Goal: Information Seeking & Learning: Learn about a topic

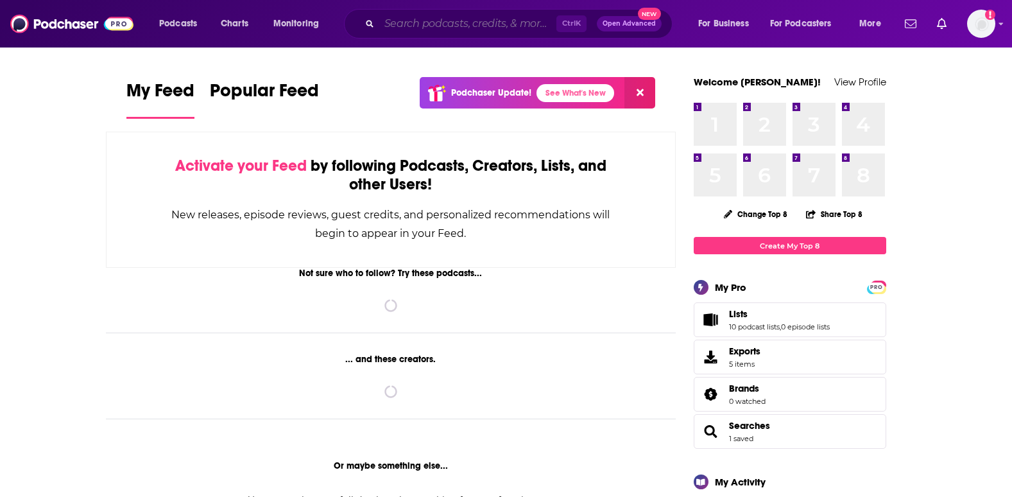
click at [442, 22] on input "Search podcasts, credits, & more..." at bounding box center [467, 23] width 177 height 21
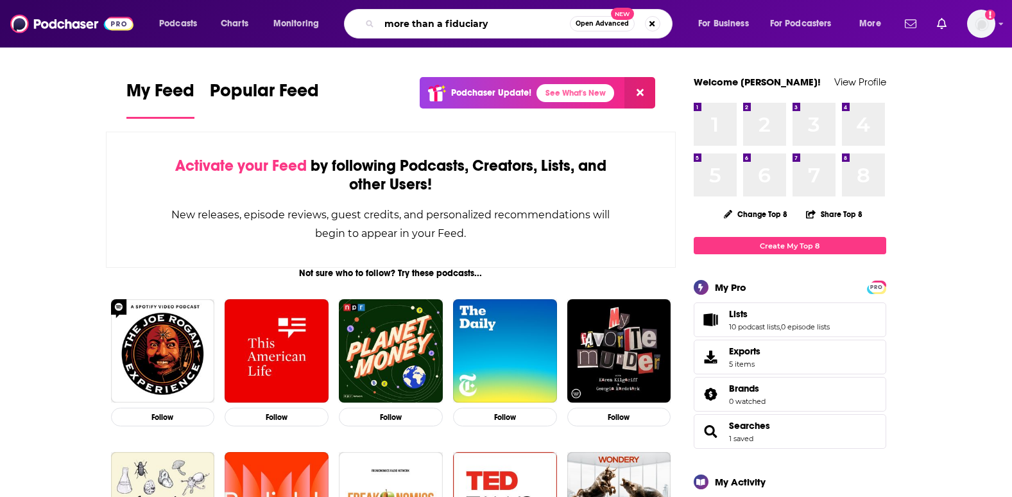
type input "more than a fiduciary"
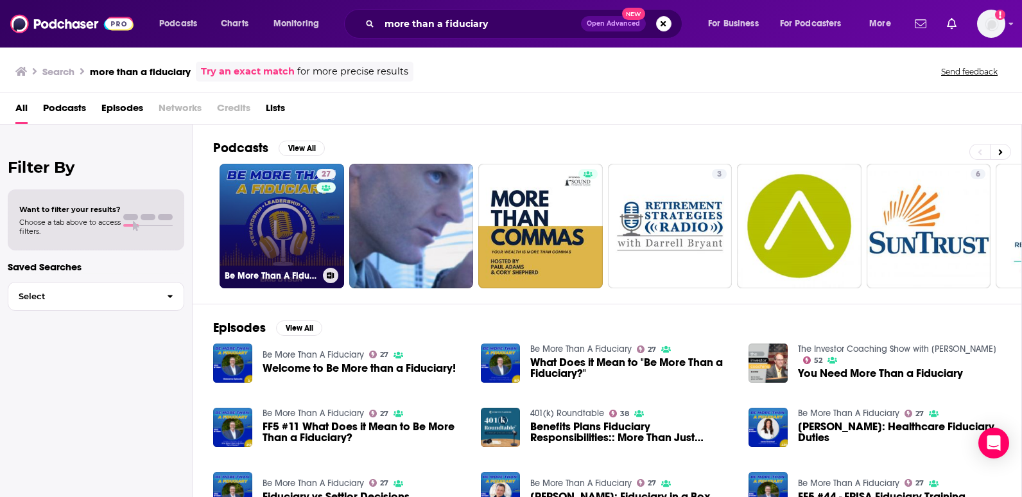
click at [317, 213] on div "27" at bounding box center [328, 218] width 22 height 99
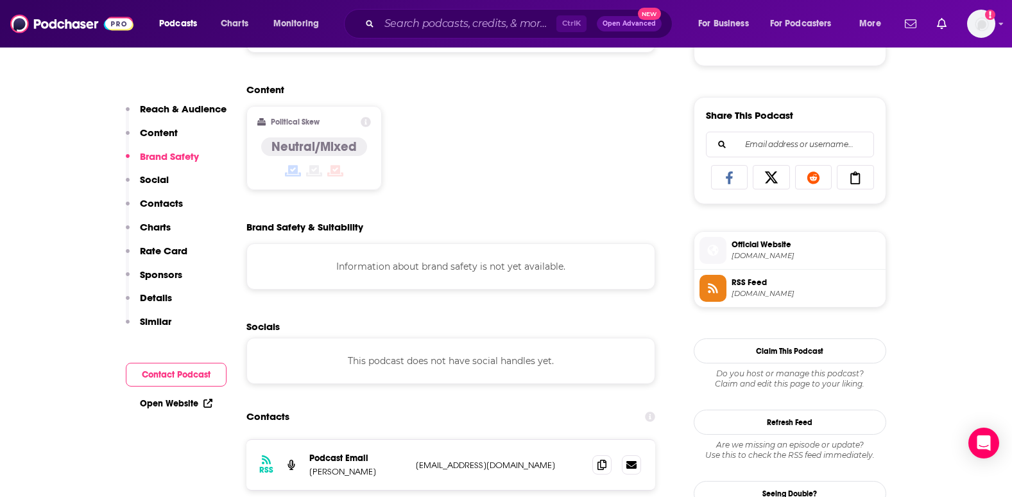
scroll to position [835, 0]
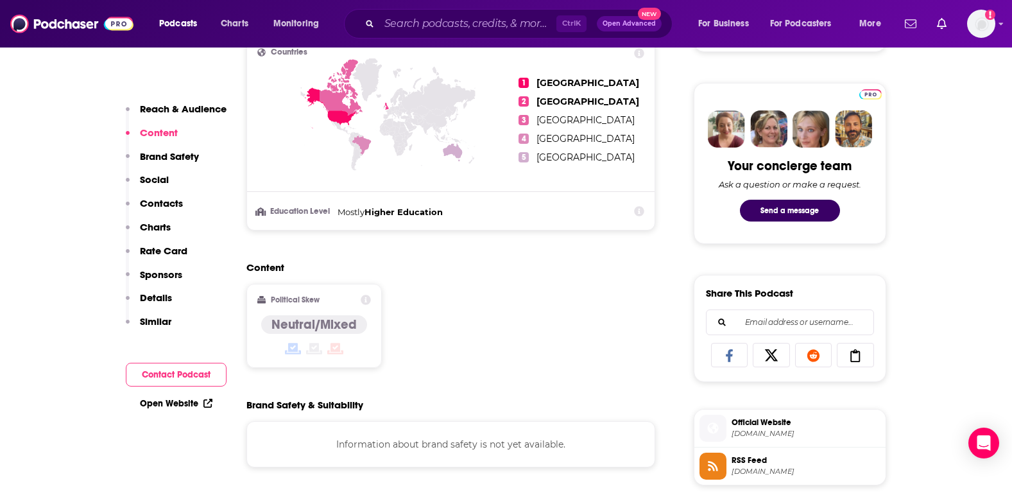
click at [187, 105] on p "Reach & Audience" at bounding box center [183, 109] width 87 height 12
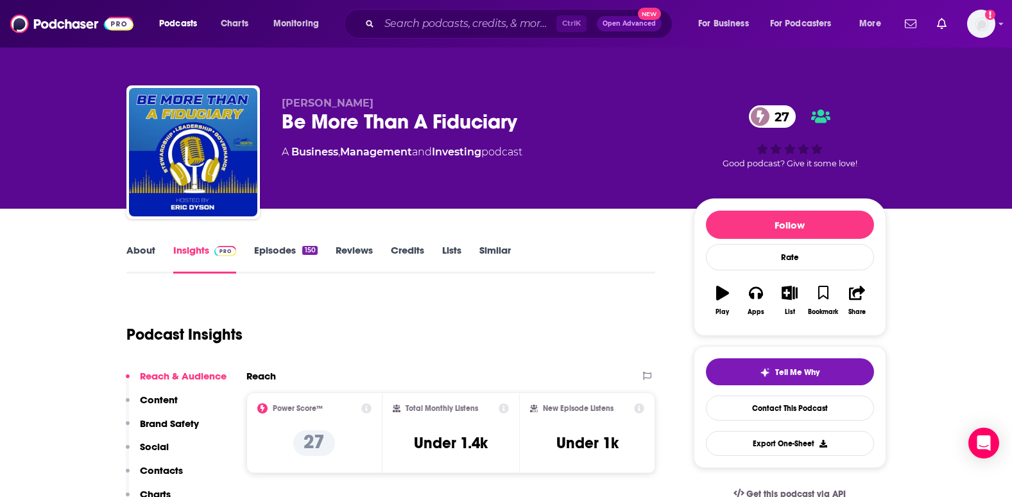
scroll to position [0, 0]
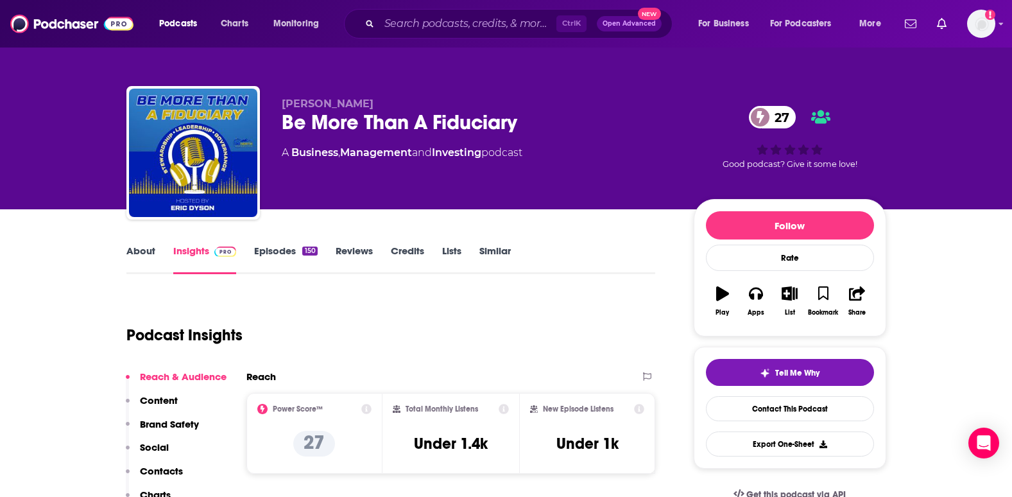
click at [153, 255] on link "About" at bounding box center [140, 260] width 29 height 30
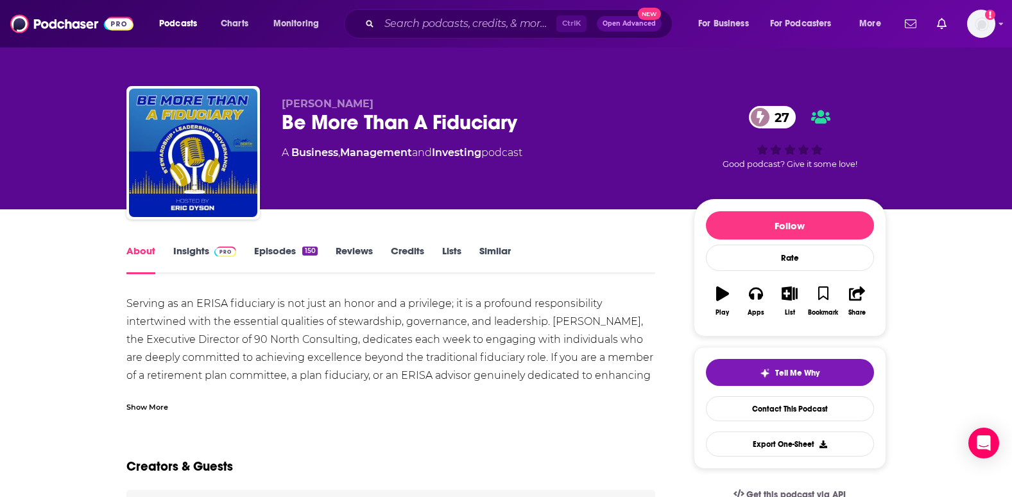
scroll to position [128, 0]
